Goal: Task Accomplishment & Management: Manage account settings

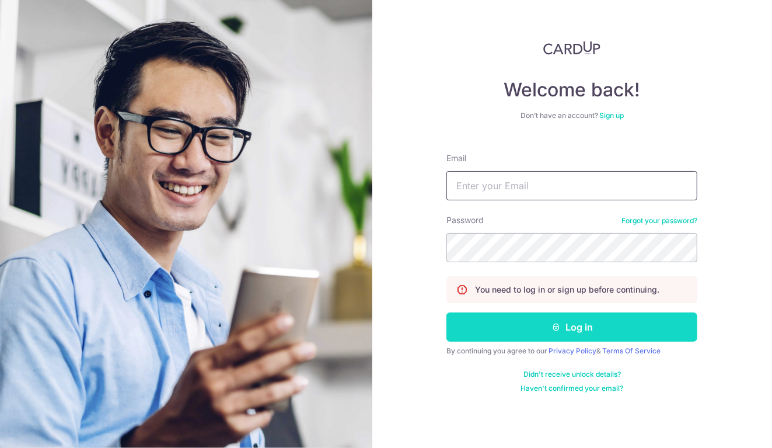
type input "[EMAIL_ADDRESS][DOMAIN_NAME]"
click at [599, 334] on button "Log in" at bounding box center [572, 326] width 251 height 29
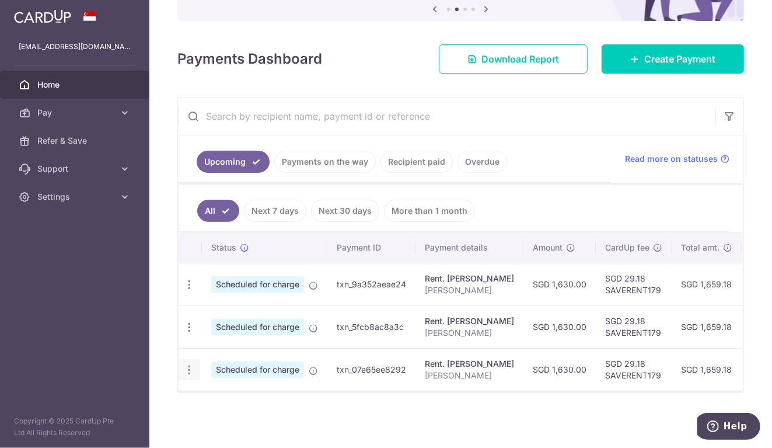
click at [186, 364] on icon "button" at bounding box center [189, 370] width 12 height 12
click at [549, 224] on ul "All Next 7 days Next 30 days More than 1 month" at bounding box center [454, 207] width 550 height 47
click at [190, 367] on icon "button" at bounding box center [189, 370] width 12 height 12
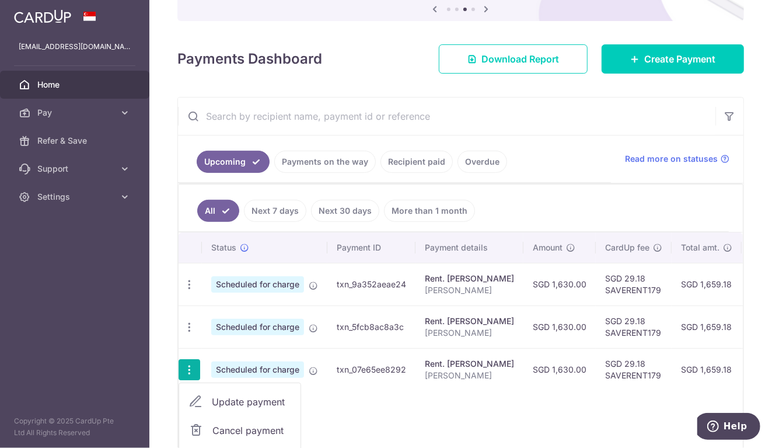
click at [240, 396] on span "Update payment" at bounding box center [251, 402] width 79 height 14
radio input "true"
type input "1,630.00"
type input "06/12/2025"
type input "JERALDEEN LEE"
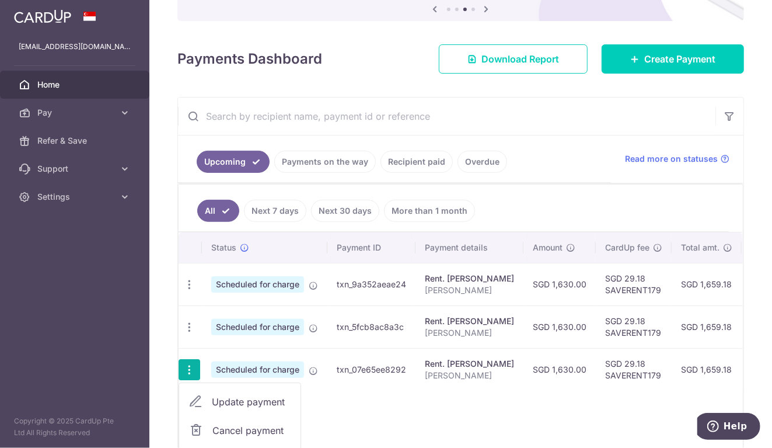
type input "SAVERENT179"
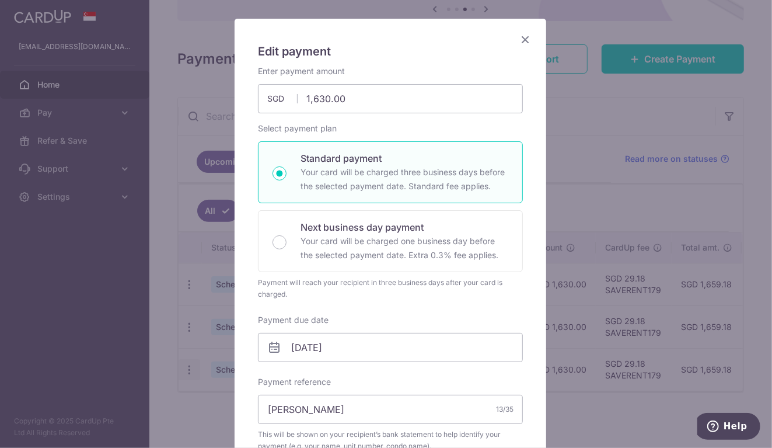
scroll to position [58, 0]
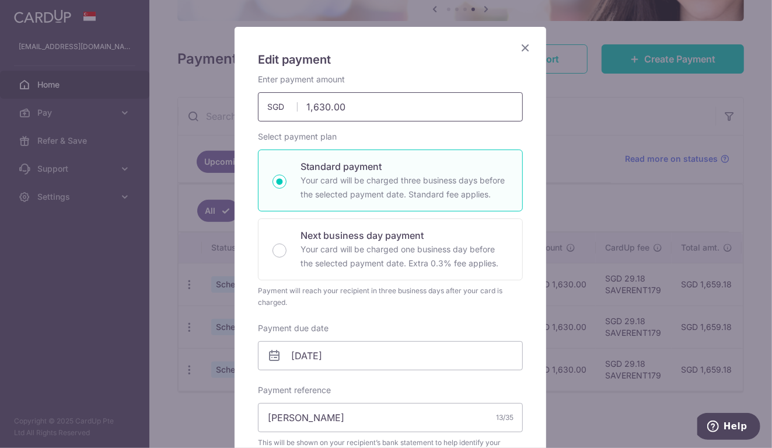
drag, startPoint x: 344, startPoint y: 104, endPoint x: 269, endPoint y: 104, distance: 75.9
click at [269, 104] on div "1,630.00 1630.00 SGD" at bounding box center [390, 106] width 265 height 29
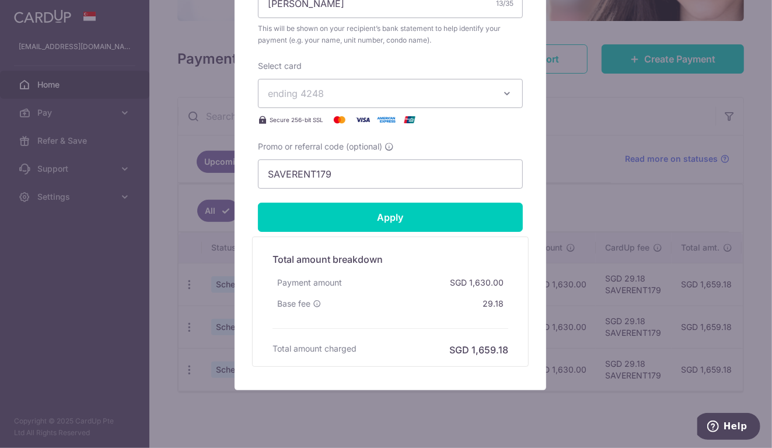
scroll to position [494, 0]
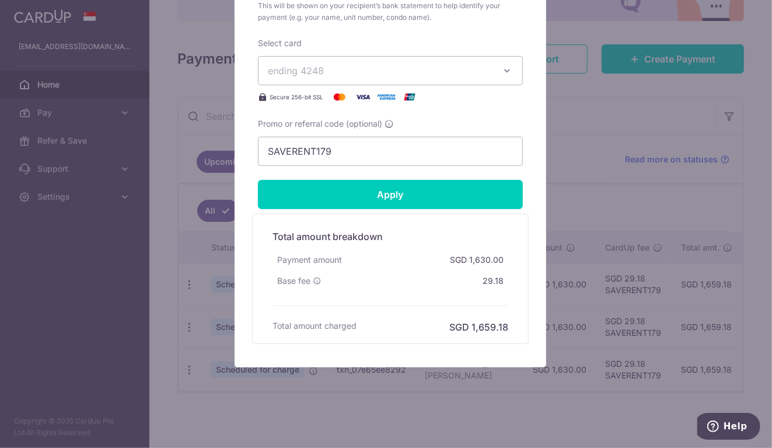
type input "815.00"
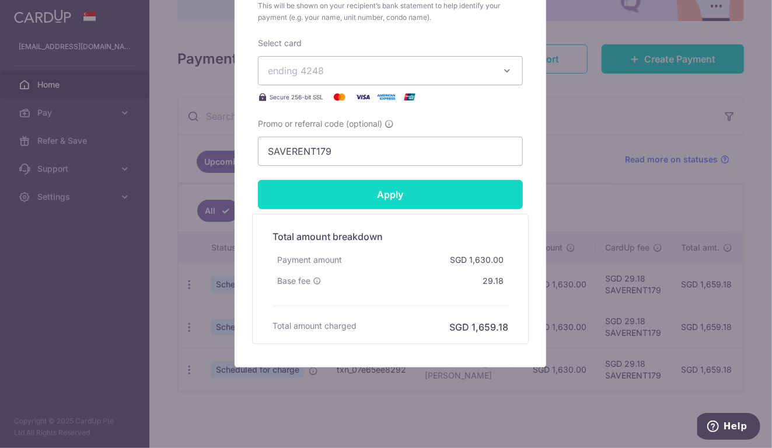
click at [413, 197] on input "Apply" at bounding box center [390, 194] width 265 height 29
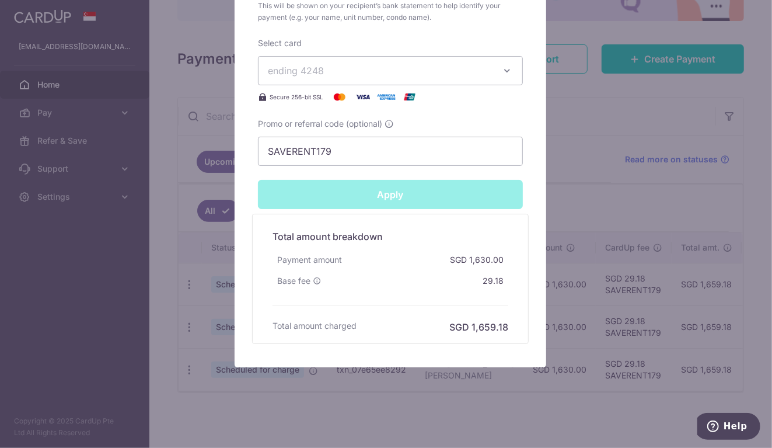
type input "Successfully Applied"
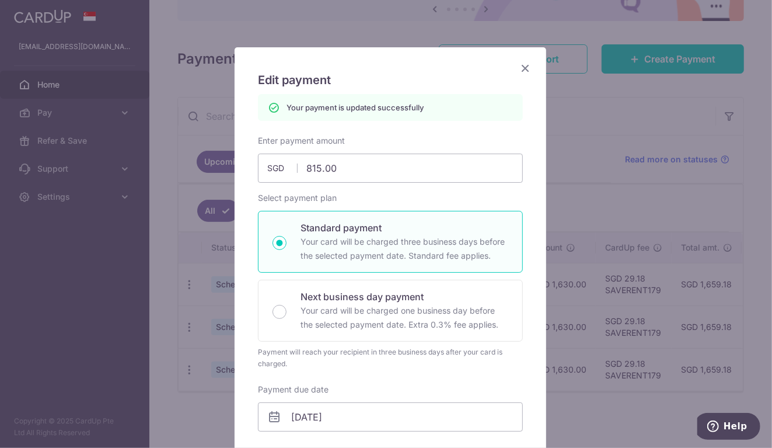
scroll to position [0, 0]
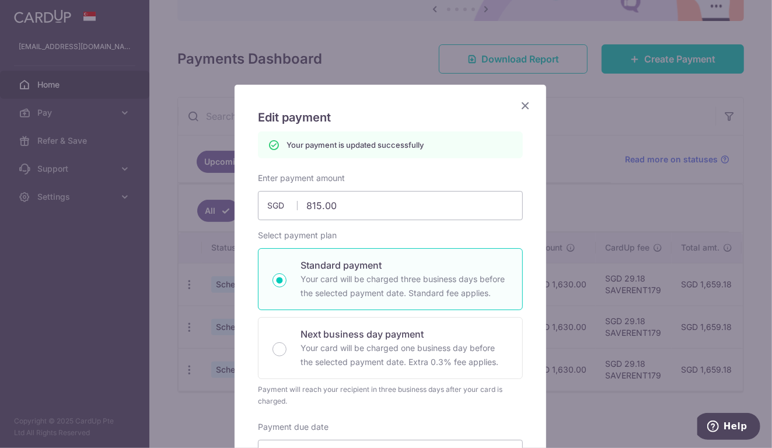
click at [525, 100] on icon "Close" at bounding box center [525, 105] width 14 height 15
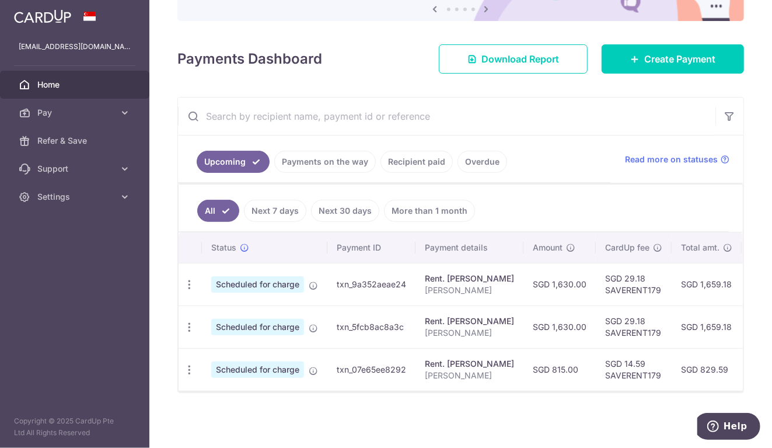
click at [429, 159] on link "Recipient paid" at bounding box center [417, 162] width 72 height 22
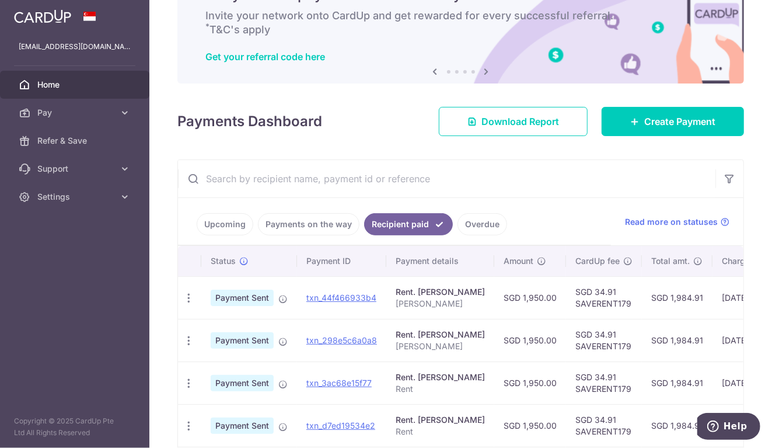
scroll to position [65, 0]
